Goal: Book appointment/travel/reservation

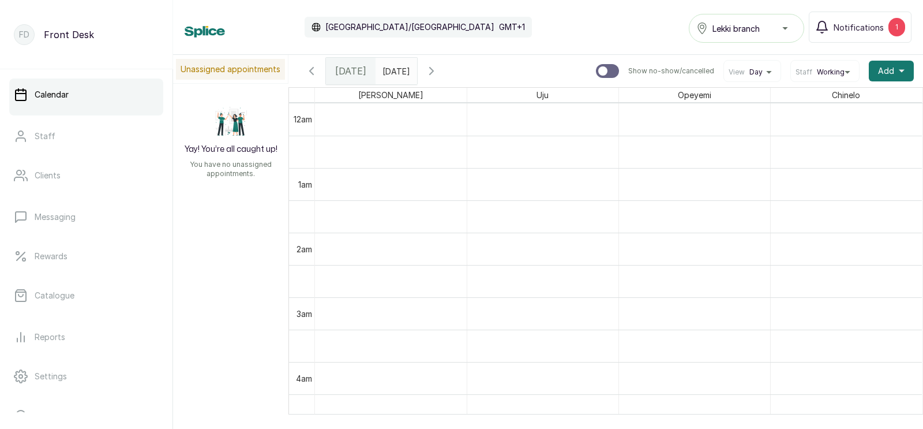
scroll to position [713, 0]
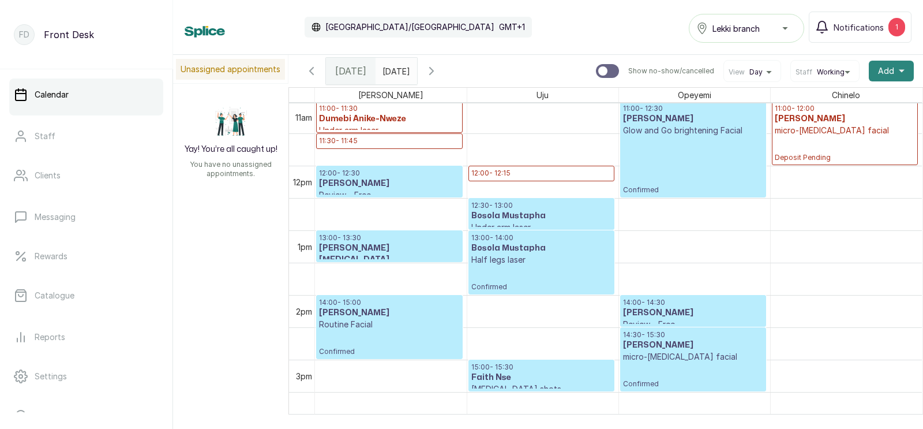
click at [886, 69] on span "Add" at bounding box center [886, 71] width 16 height 12
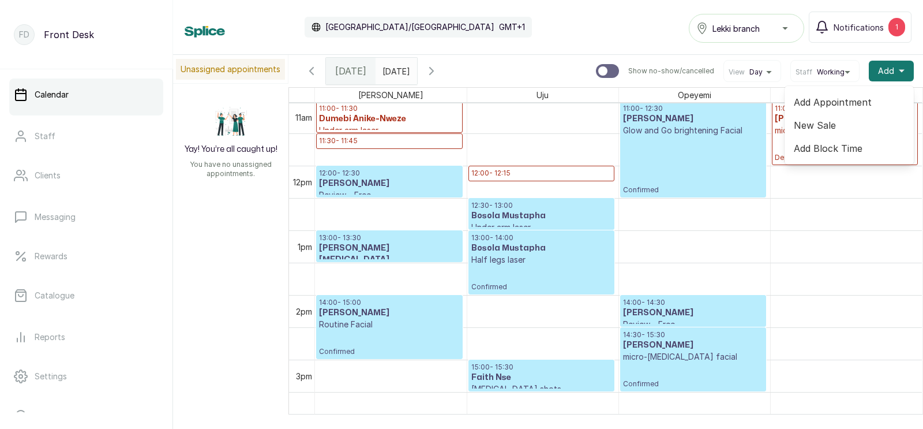
click at [828, 99] on span "Add Appointment" at bounding box center [849, 102] width 111 height 14
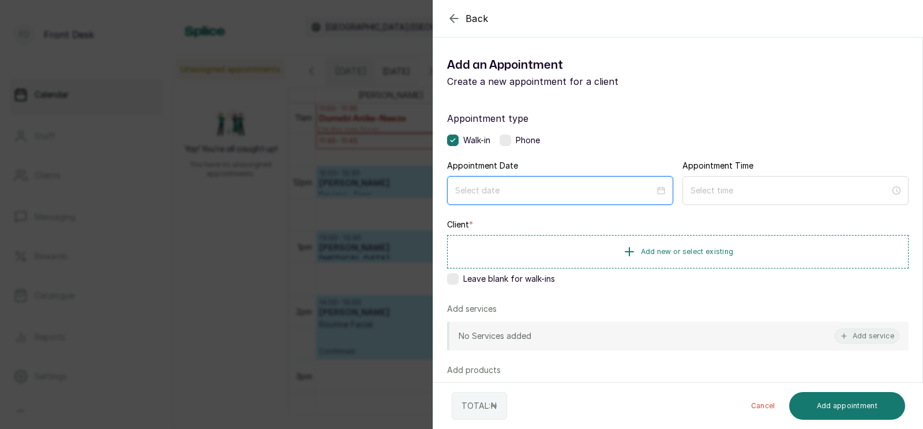
click at [504, 189] on input at bounding box center [555, 190] width 200 height 13
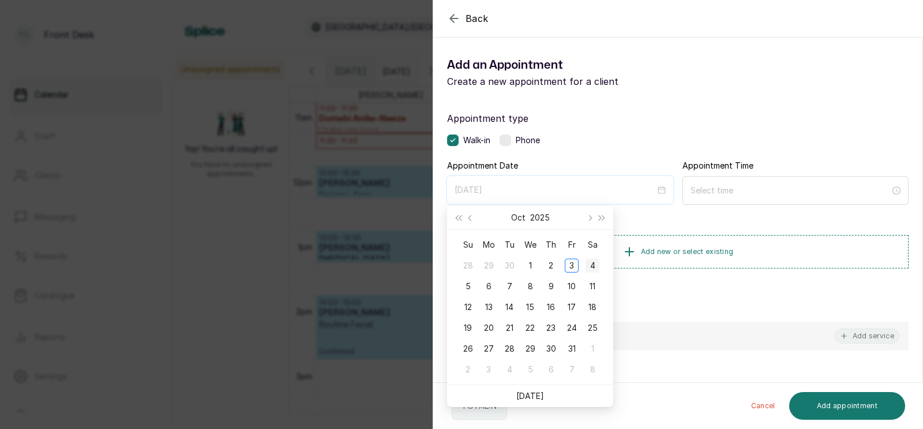
type input "[DATE]"
click at [594, 264] on div "4" at bounding box center [592, 265] width 14 height 14
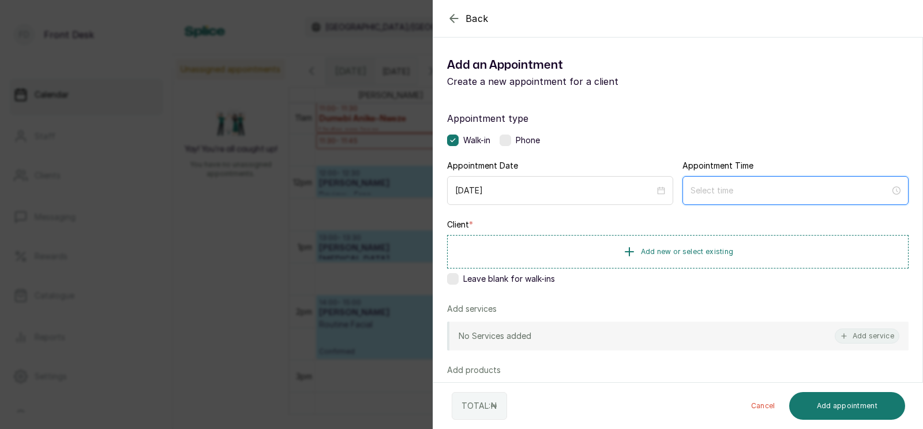
click at [720, 187] on input at bounding box center [790, 190] width 200 height 13
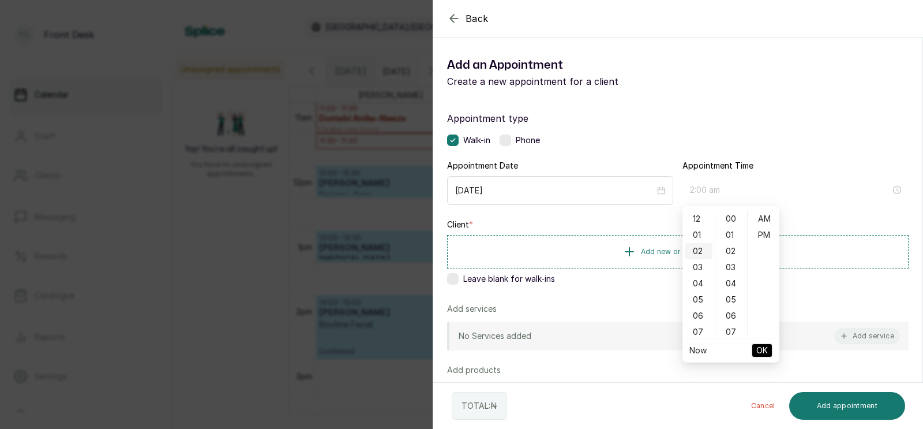
click at [701, 249] on div "02" at bounding box center [699, 251] width 28 height 16
click at [764, 235] on div "PM" at bounding box center [764, 235] width 28 height 16
click at [761, 350] on span "OK" at bounding box center [762, 350] width 12 height 22
type input "2:00 pm"
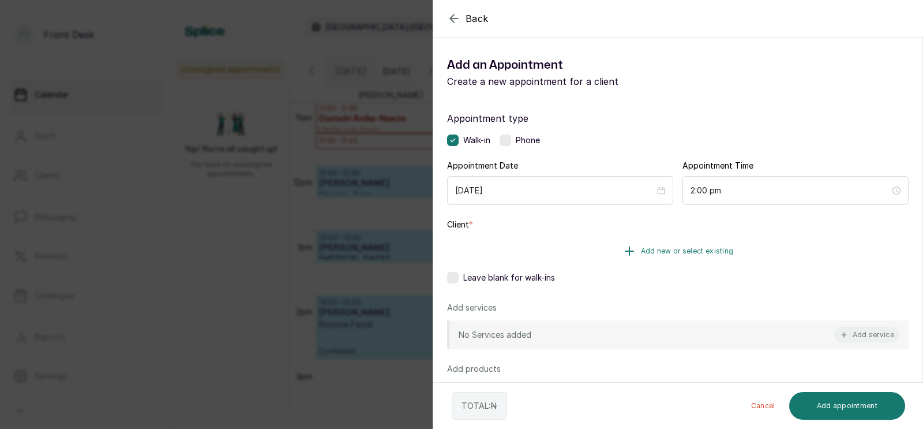
click at [652, 245] on button "Add new or select existing" at bounding box center [677, 251] width 461 height 32
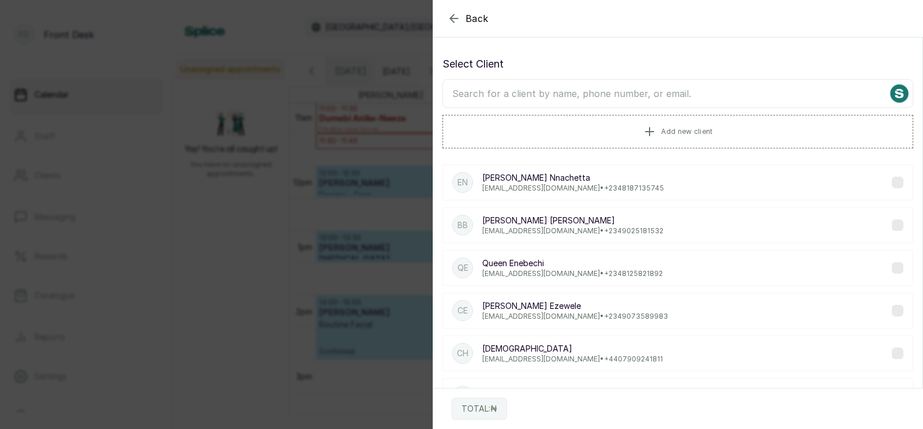
click at [625, 92] on input "text" at bounding box center [677, 93] width 471 height 29
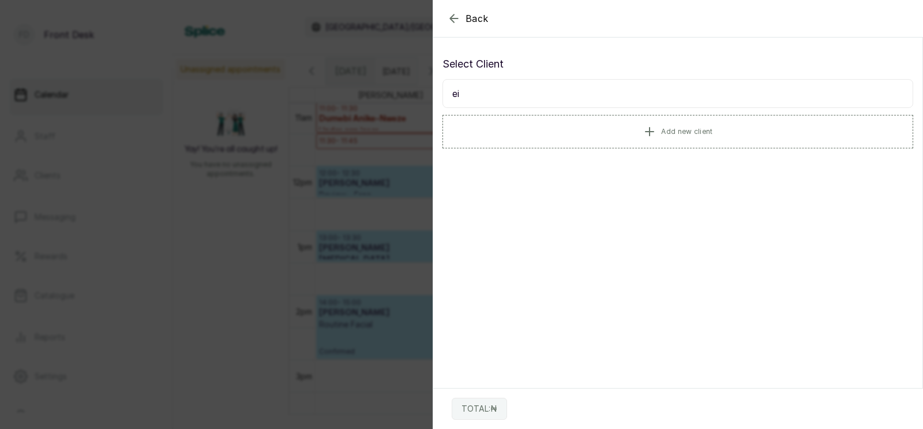
type input "e"
type input "edid"
click at [513, 183] on p "[EMAIL_ADDRESS][DOMAIN_NAME] • [PHONE_NUMBER]" at bounding box center [572, 187] width 181 height 9
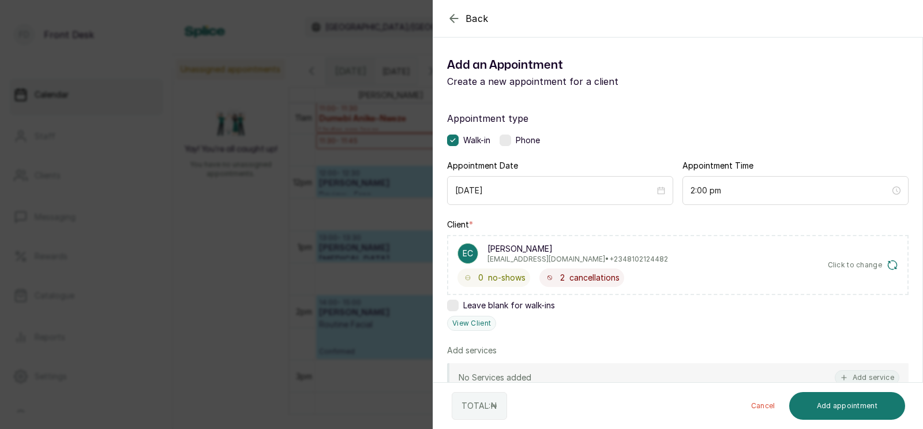
scroll to position [116, 0]
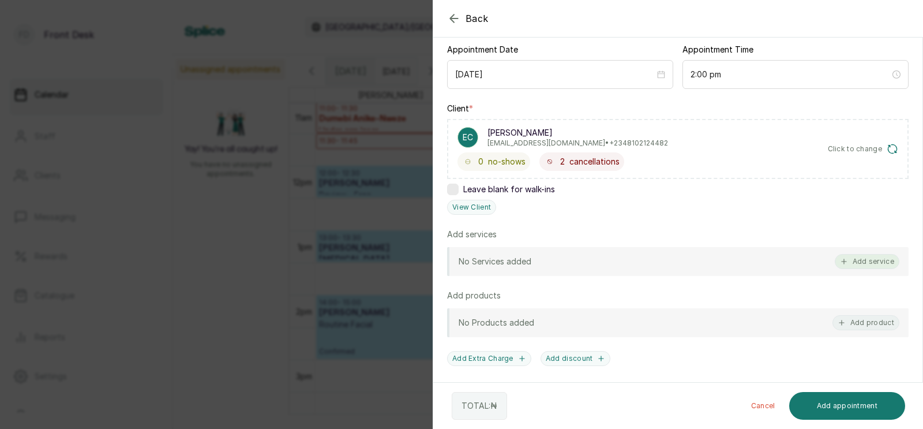
click at [869, 260] on button "Add service" at bounding box center [867, 261] width 65 height 15
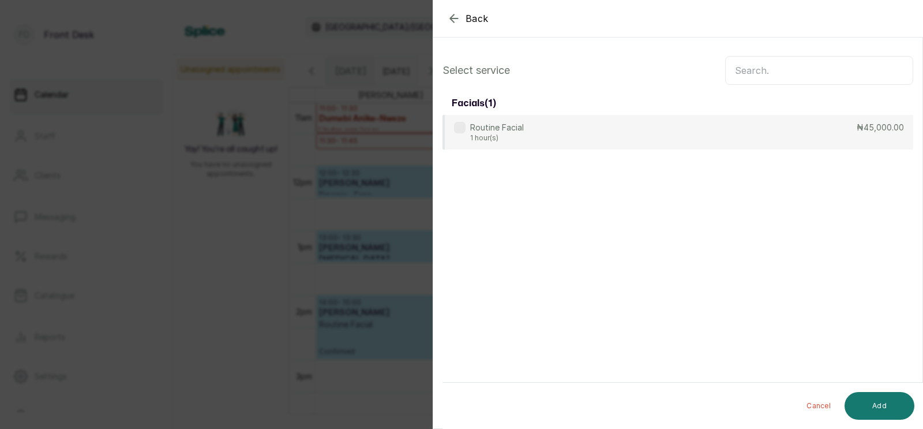
scroll to position [0, 0]
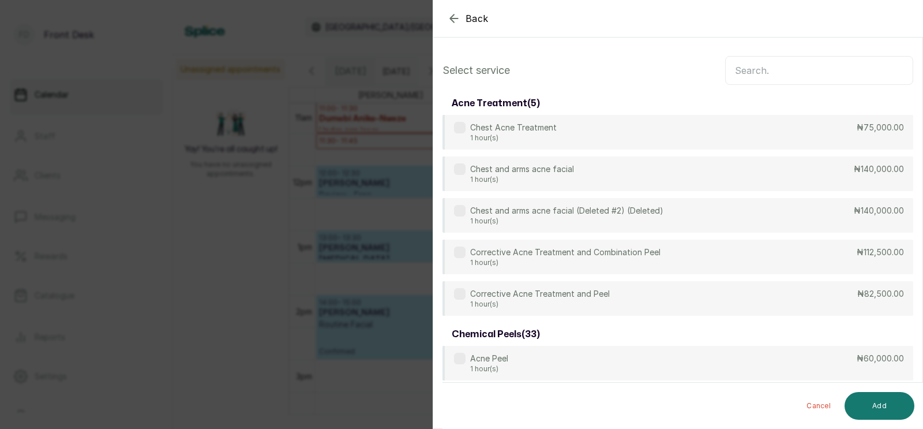
click at [763, 75] on input "text" at bounding box center [819, 70] width 188 height 29
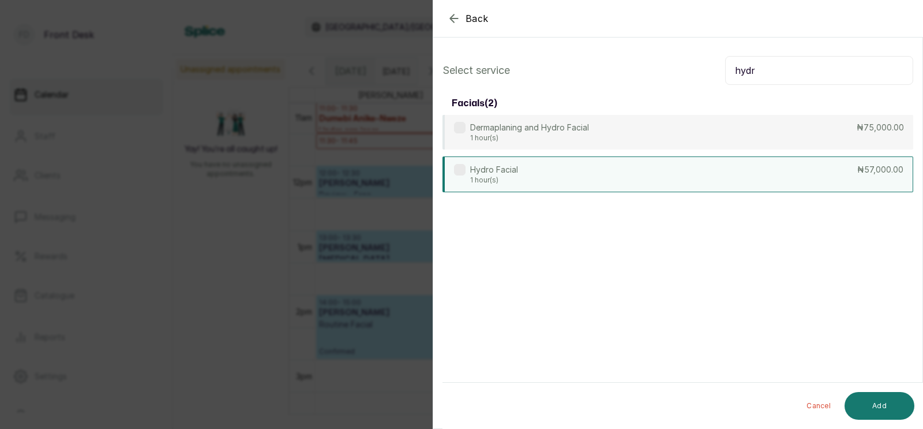
type input "hydr"
click at [567, 174] on div "Hydro Facial 1 hour(s) ₦57,000.00" at bounding box center [677, 174] width 471 height 36
click at [873, 403] on button "Add" at bounding box center [879, 406] width 70 height 28
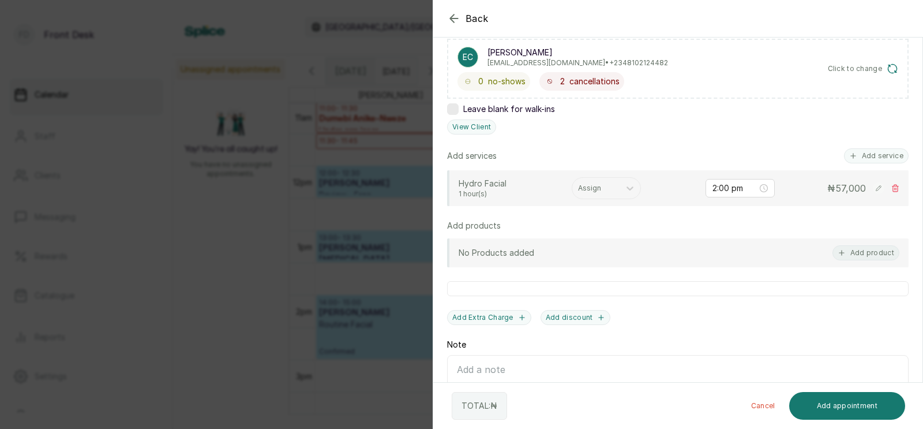
scroll to position [262, 0]
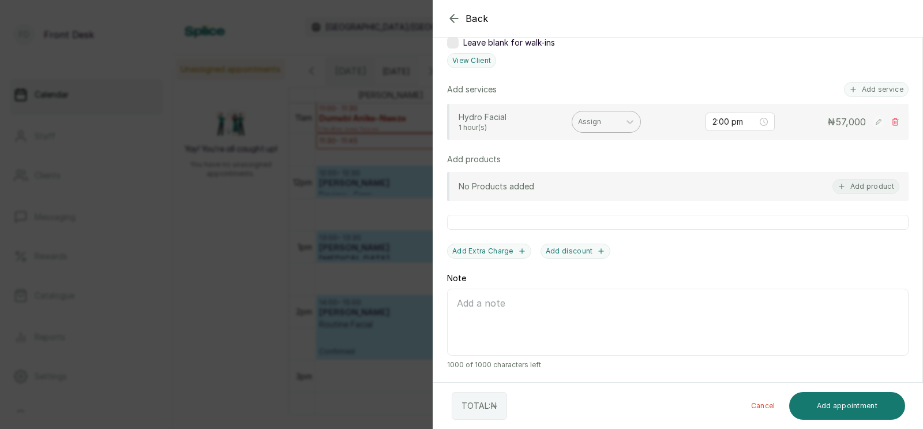
click at [589, 121] on div at bounding box center [596, 122] width 36 height 10
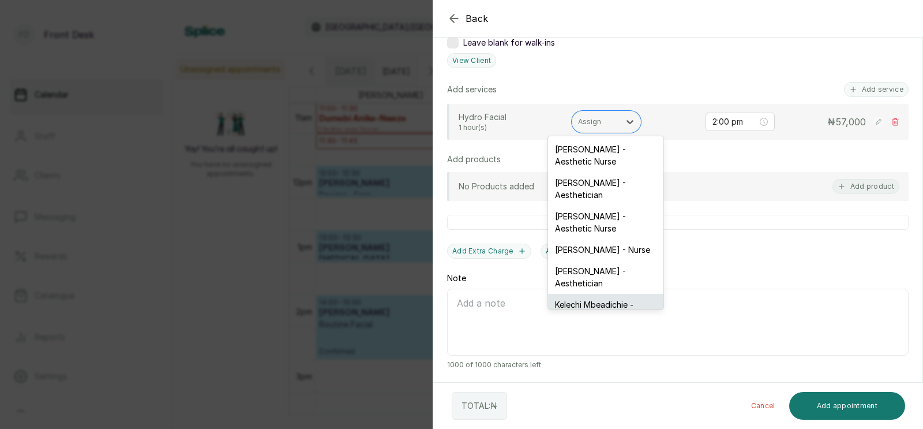
scroll to position [62, 0]
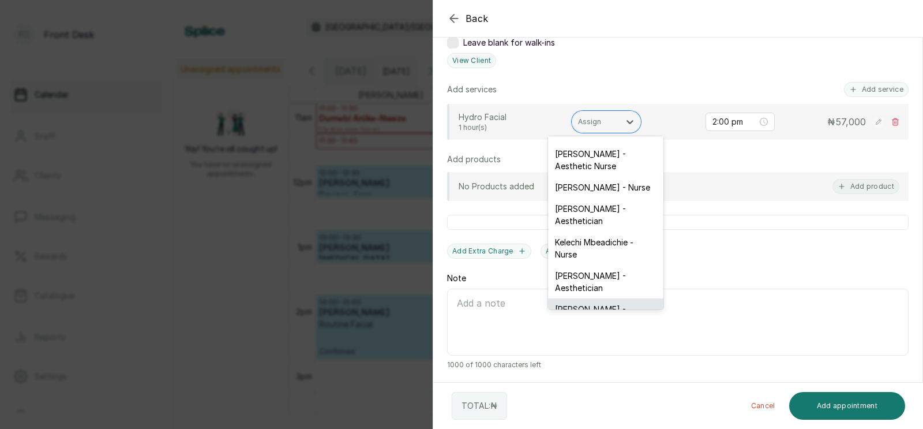
click at [576, 298] on div "[PERSON_NAME] - Aesthetician" at bounding box center [605, 314] width 115 height 33
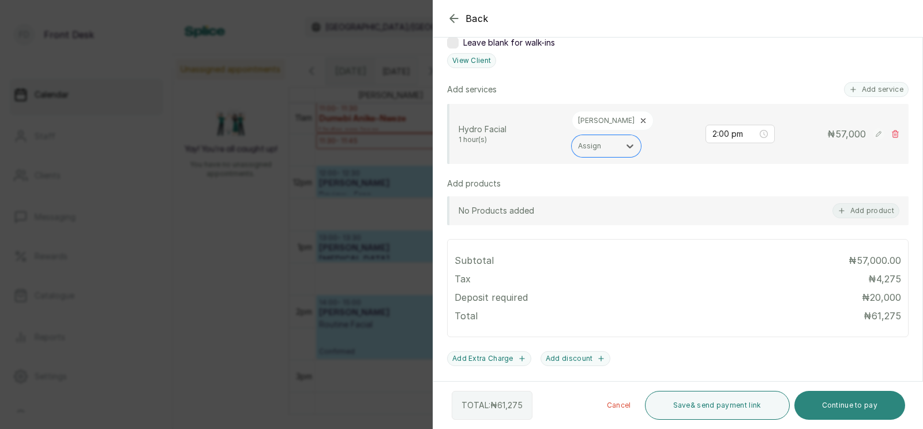
click at [828, 403] on button "Continue to pay" at bounding box center [849, 405] width 111 height 29
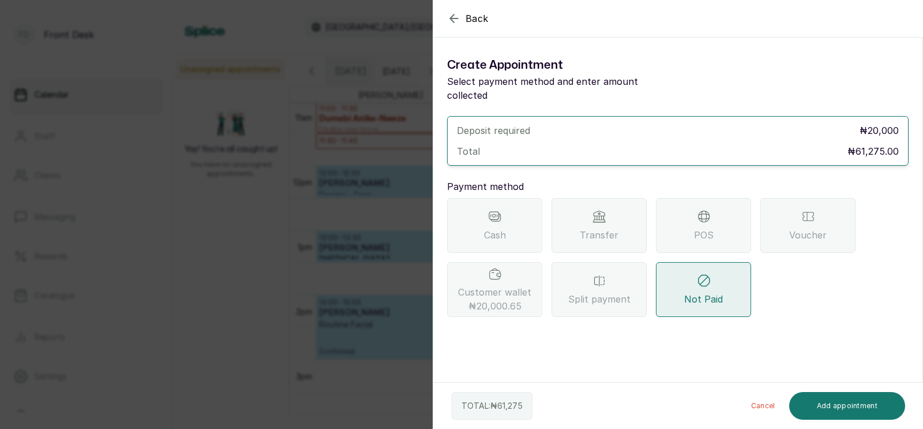
click at [585, 211] on div "Transfer" at bounding box center [598, 225] width 95 height 55
click at [596, 228] on span "Transfer" at bounding box center [599, 235] width 39 height 14
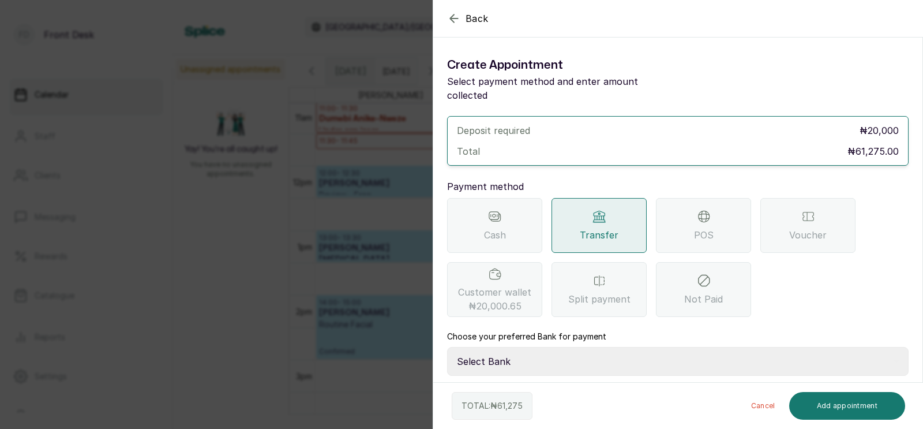
scroll to position [50, 0]
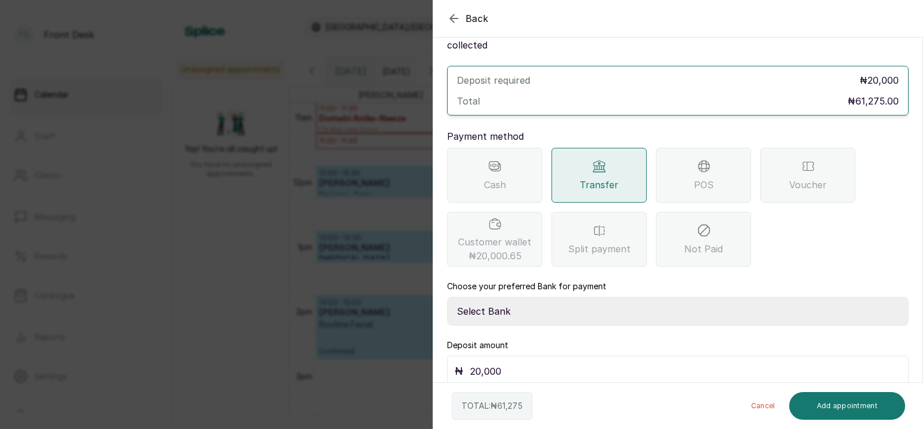
click at [529, 296] on select "Select Bank [PERSON_NAME] Fairmoney Microfinance Bank SKN ANALYTICS MED AESTH. …" at bounding box center [677, 310] width 461 height 29
select select "43272bc0-21c6-4b19-b9fb-c2093b8603c2"
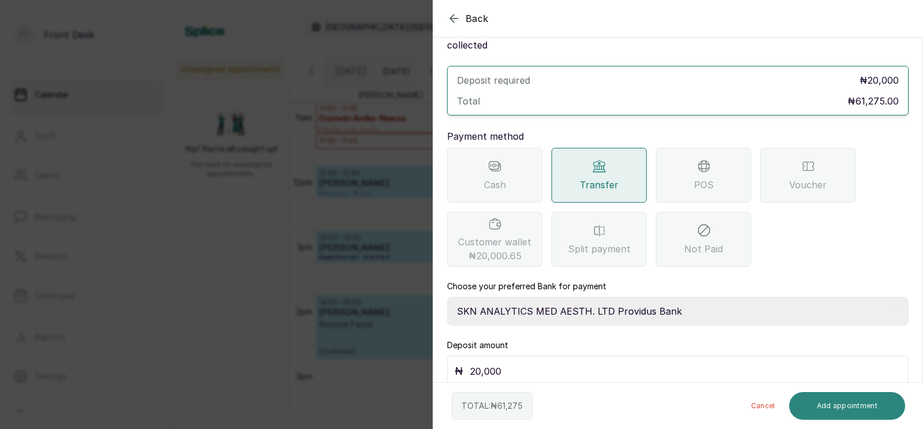
click at [837, 407] on button "Add appointment" at bounding box center [847, 406] width 117 height 28
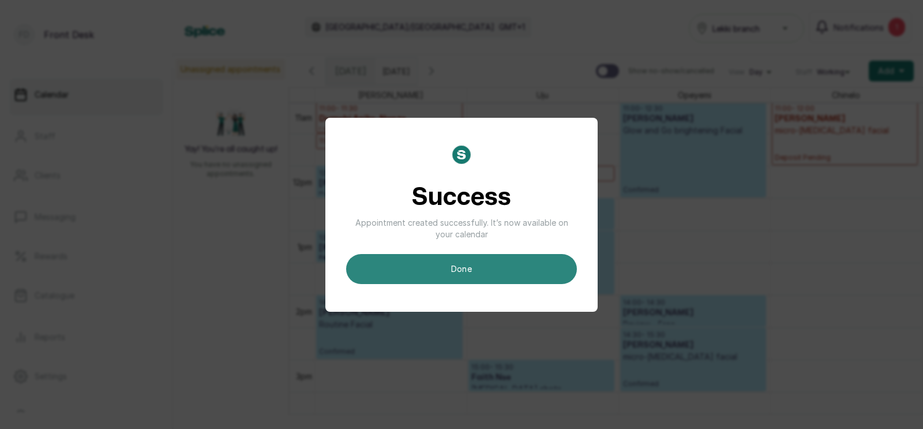
click at [467, 275] on button "done" at bounding box center [461, 269] width 231 height 30
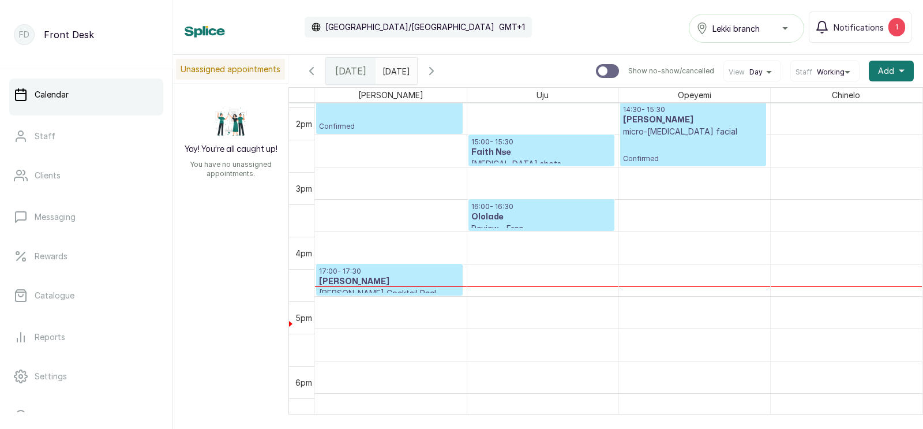
scroll to position [0, 0]
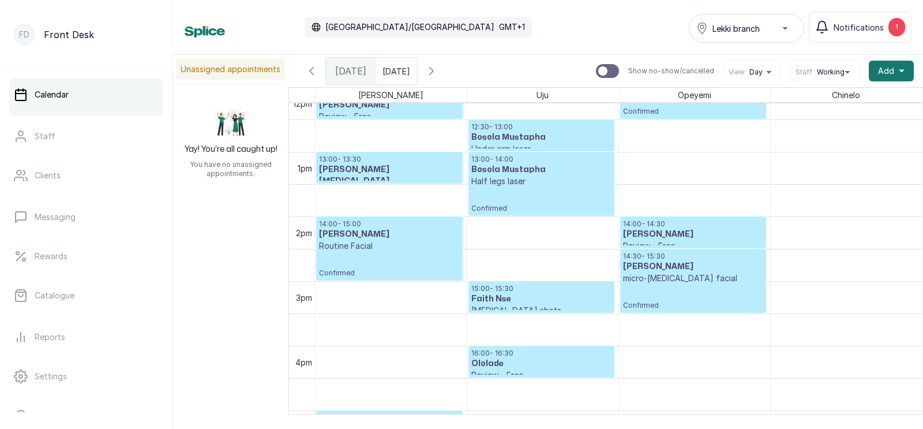
click at [438, 67] on icon "button" at bounding box center [432, 71] width 14 height 14
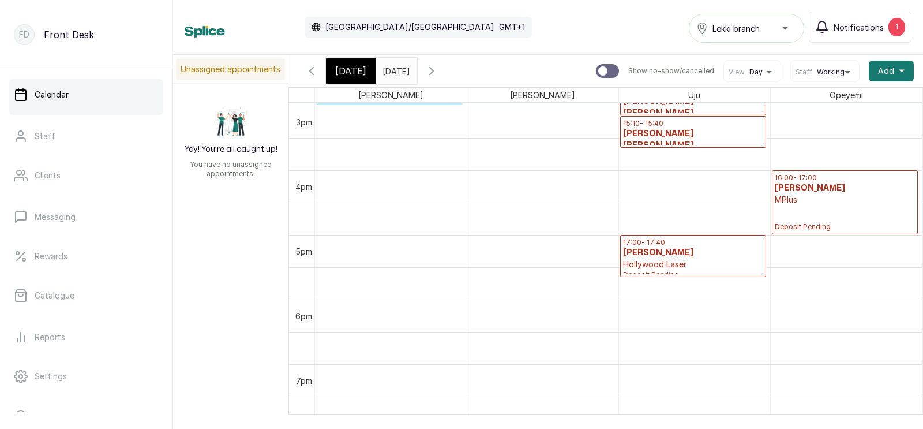
scroll to position [972, 0]
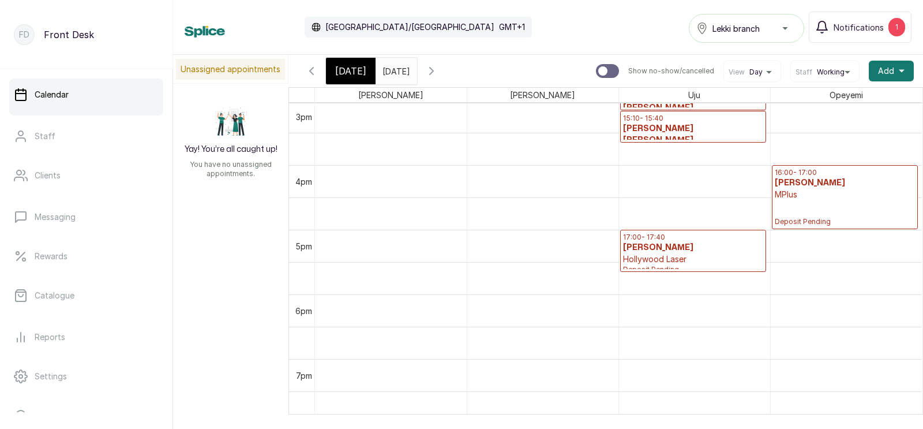
click at [853, 209] on p "Deposit Pending" at bounding box center [845, 213] width 141 height 26
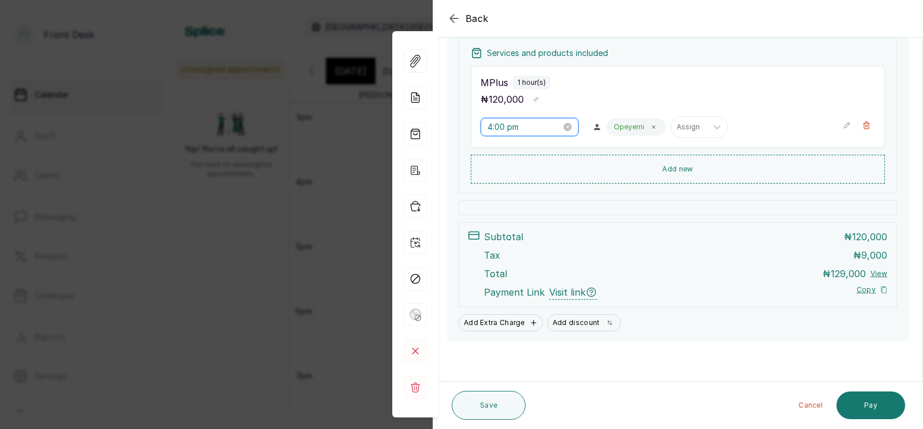
click at [504, 127] on input "4:00 pm" at bounding box center [524, 127] width 74 height 13
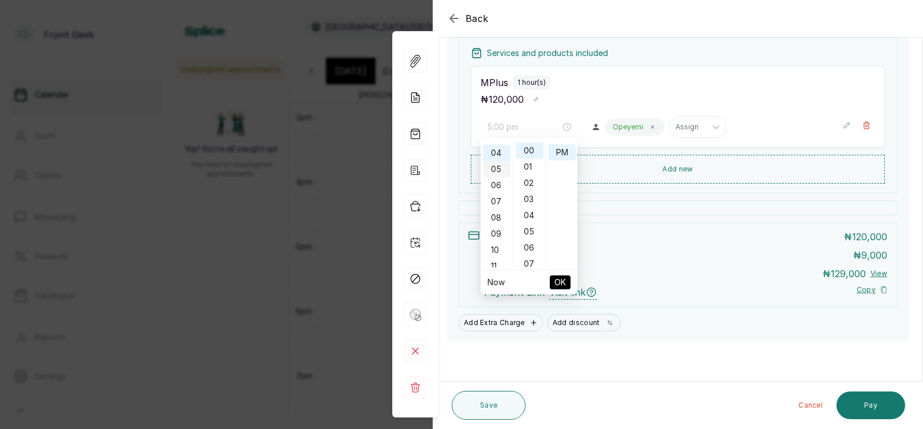
click at [498, 164] on div "05" at bounding box center [497, 169] width 28 height 16
click at [525, 241] on div "30" at bounding box center [530, 243] width 28 height 16
type input "5:30 pm"
click at [558, 285] on span "OK" at bounding box center [560, 282] width 12 height 22
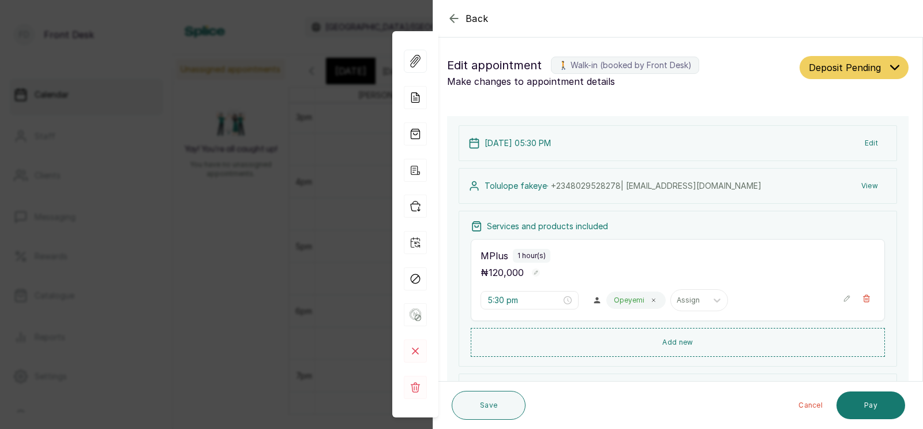
click at [873, 142] on button "Edit" at bounding box center [871, 143] width 32 height 21
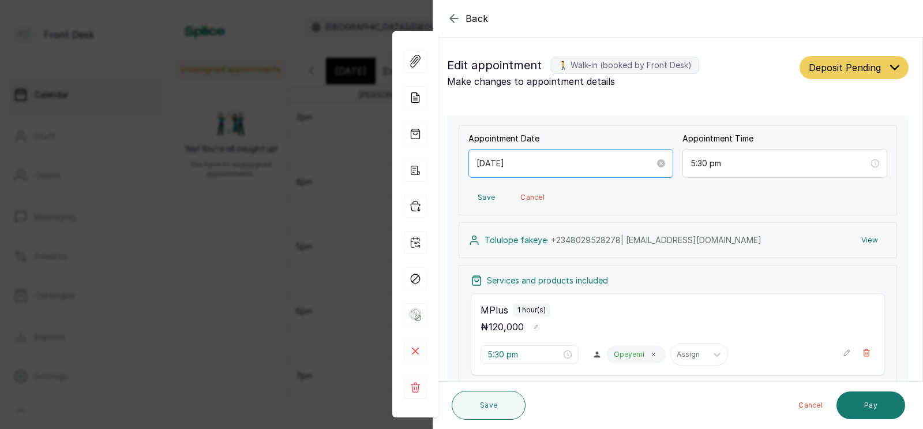
click at [613, 172] on div "[DATE]" at bounding box center [570, 163] width 205 height 29
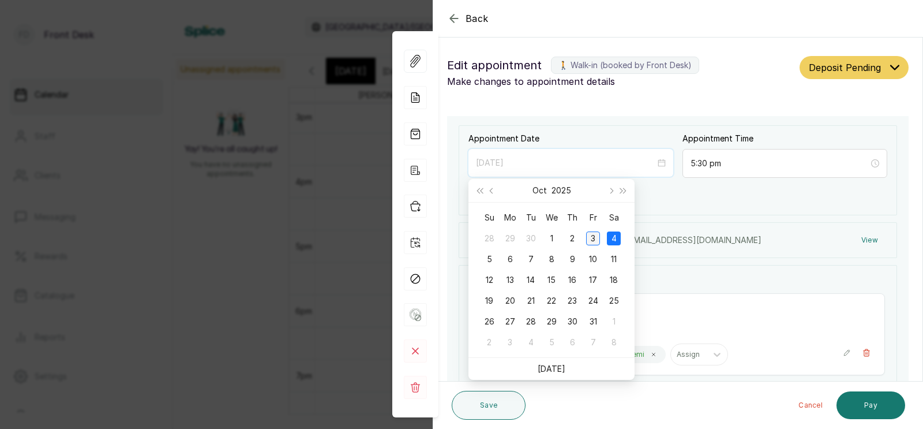
type input "2025/10/03"
click at [592, 236] on div "3" at bounding box center [593, 238] width 14 height 14
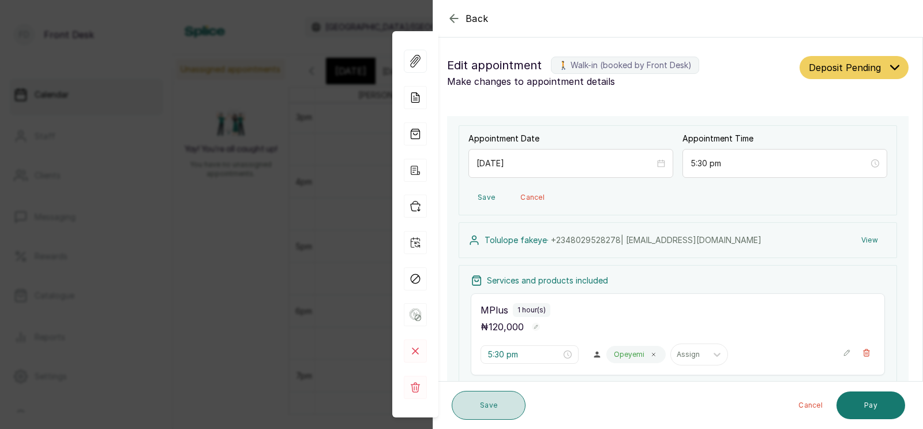
click at [492, 402] on button "Save" at bounding box center [489, 405] width 74 height 29
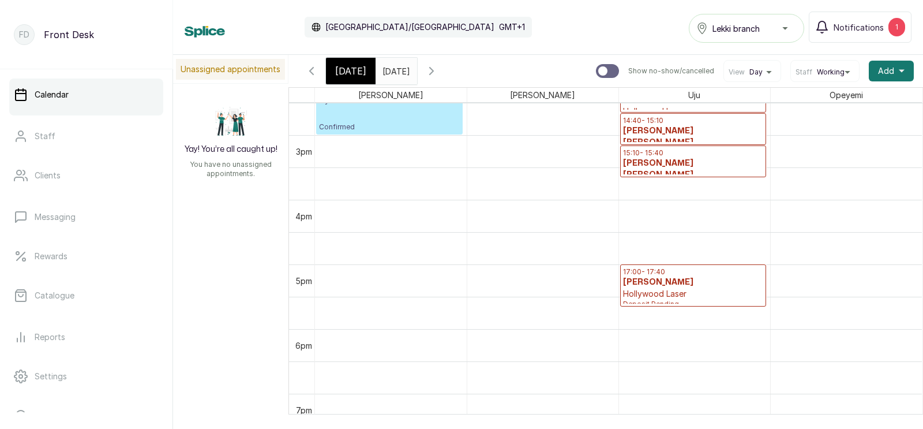
scroll to position [919, 0]
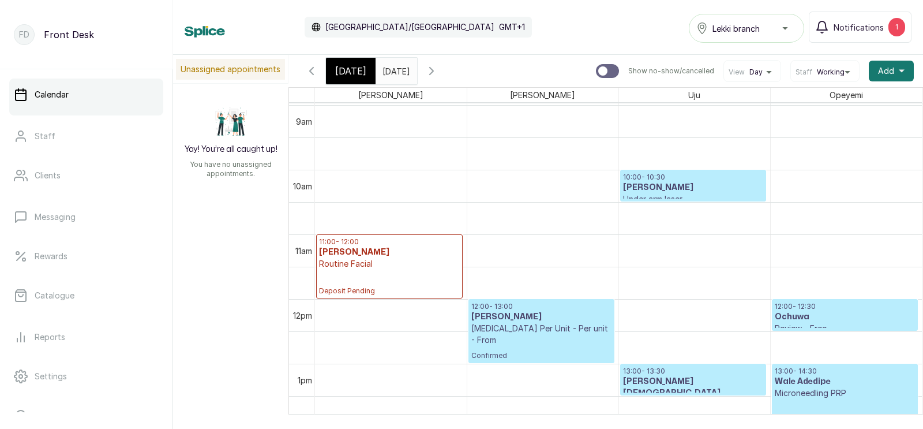
click at [350, 66] on span "[DATE]" at bounding box center [350, 71] width 31 height 14
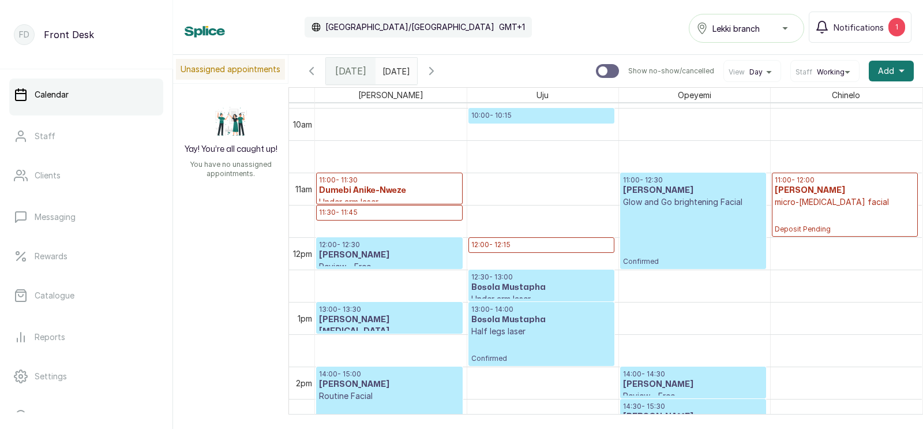
click at [347, 72] on span "[DATE]" at bounding box center [350, 71] width 31 height 14
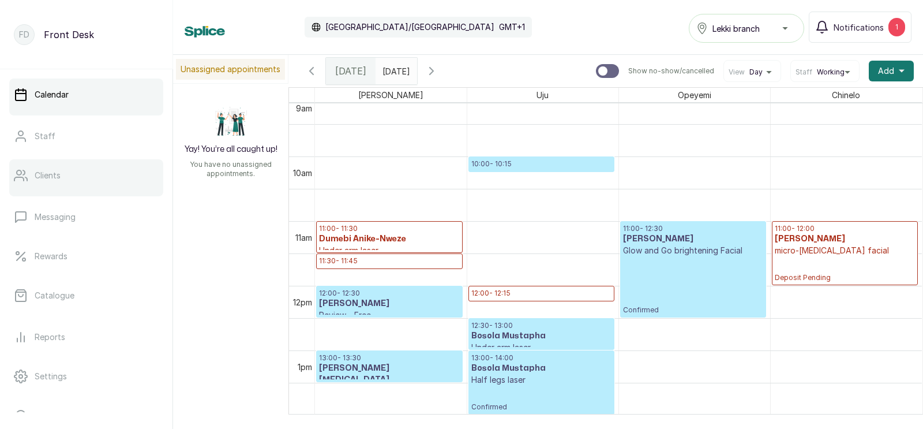
click at [47, 172] on p "Clients" at bounding box center [48, 176] width 26 height 12
